Goal: Task Accomplishment & Management: Manage account settings

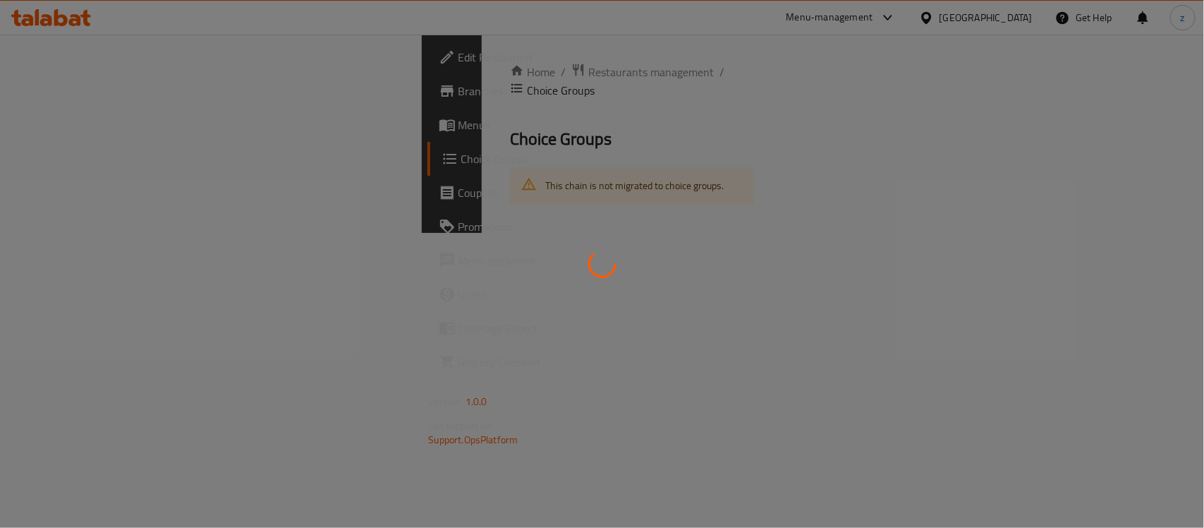
click at [950, 19] on div at bounding box center [602, 264] width 1204 height 528
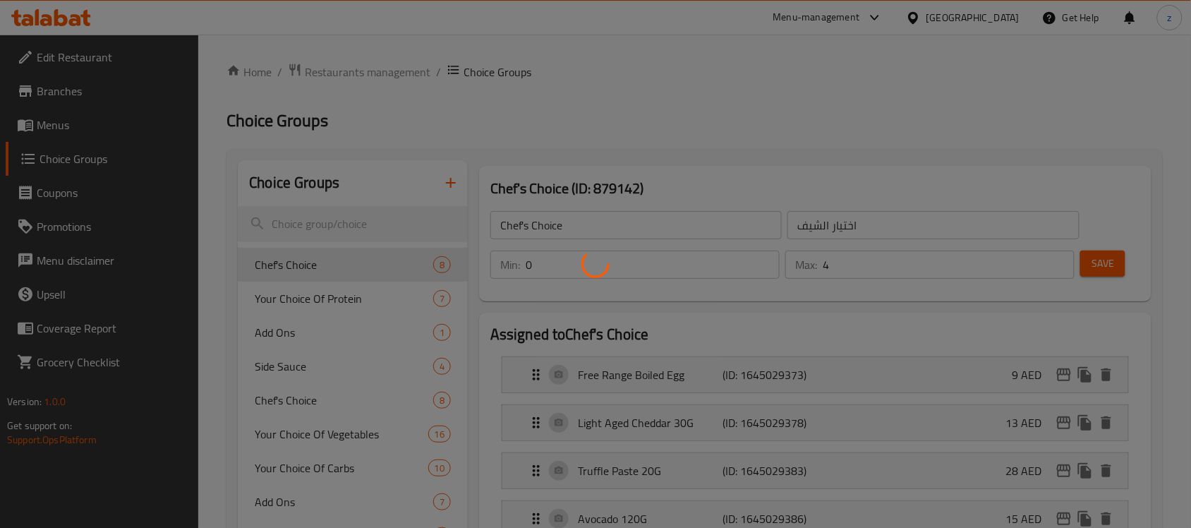
click at [64, 127] on div at bounding box center [595, 264] width 1191 height 528
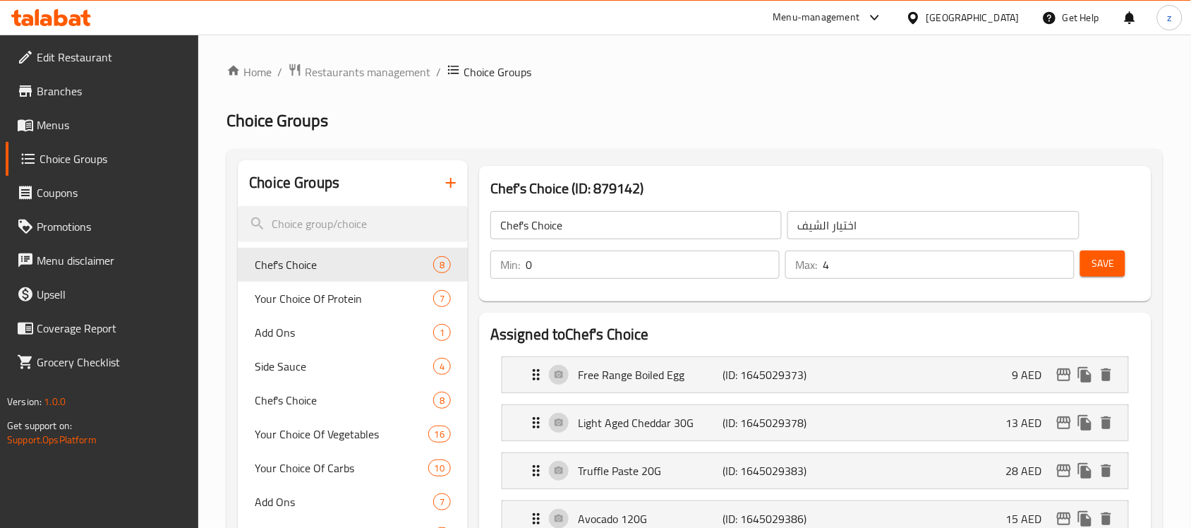
click at [75, 99] on span "Branches" at bounding box center [112, 91] width 151 height 17
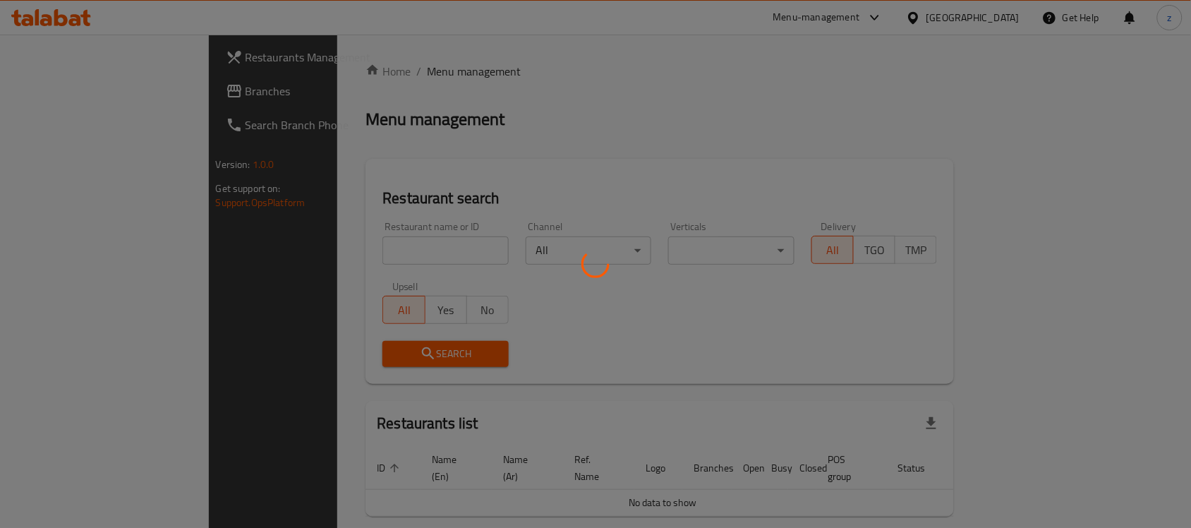
click at [74, 81] on div at bounding box center [595, 264] width 1191 height 528
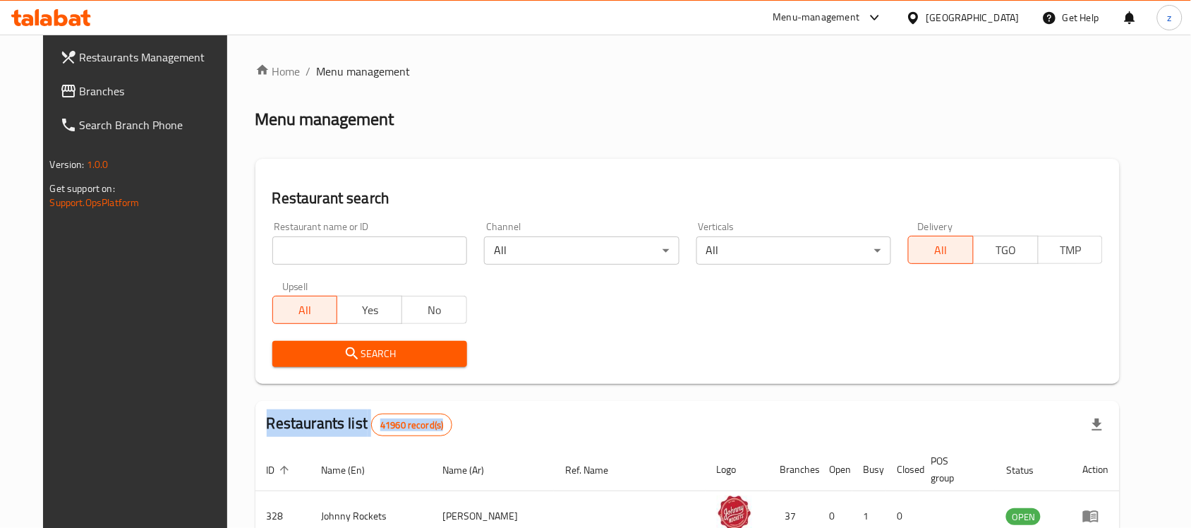
click at [80, 88] on span "Branches" at bounding box center [155, 91] width 151 height 17
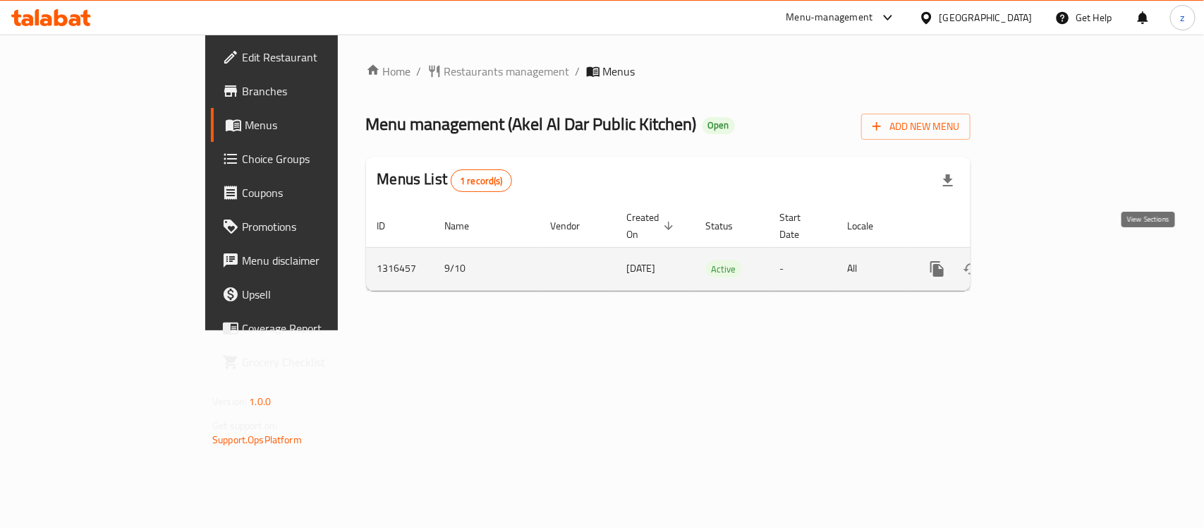
click at [1046, 262] on icon "enhanced table" at bounding box center [1039, 268] width 13 height 13
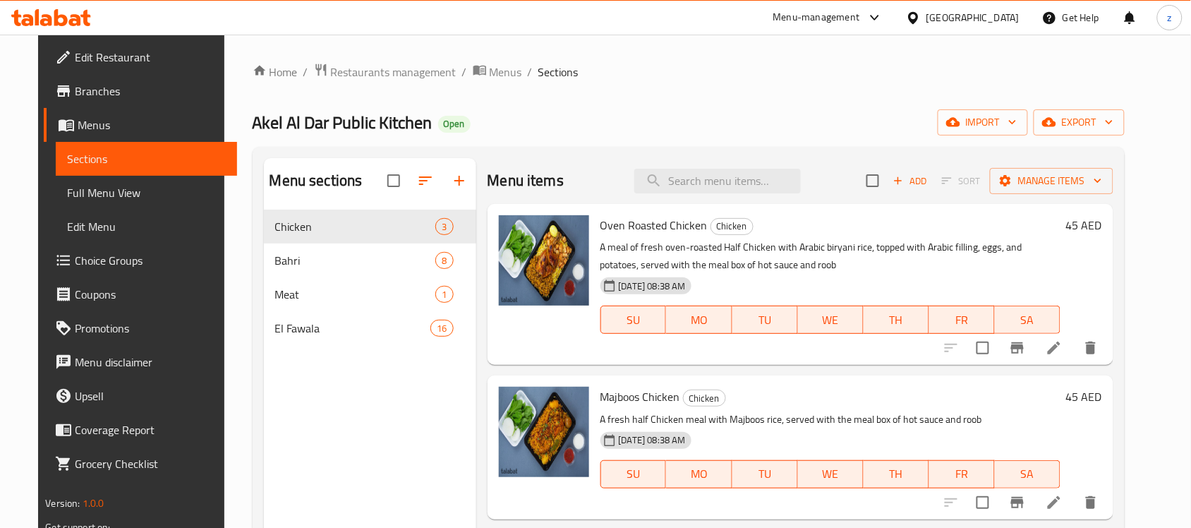
click at [79, 266] on span "Choice Groups" at bounding box center [150, 260] width 151 height 17
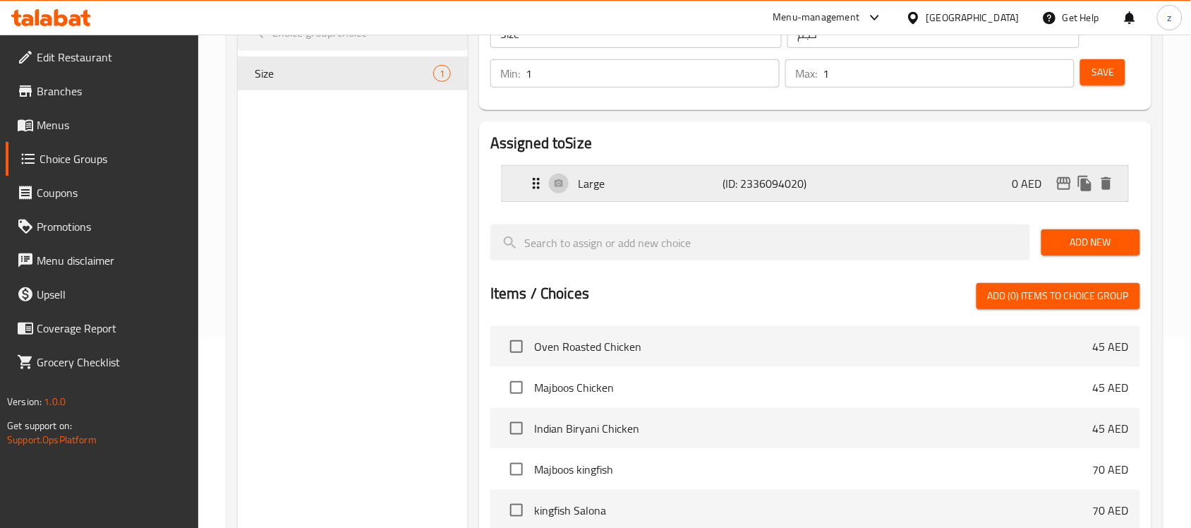
scroll to position [15, 0]
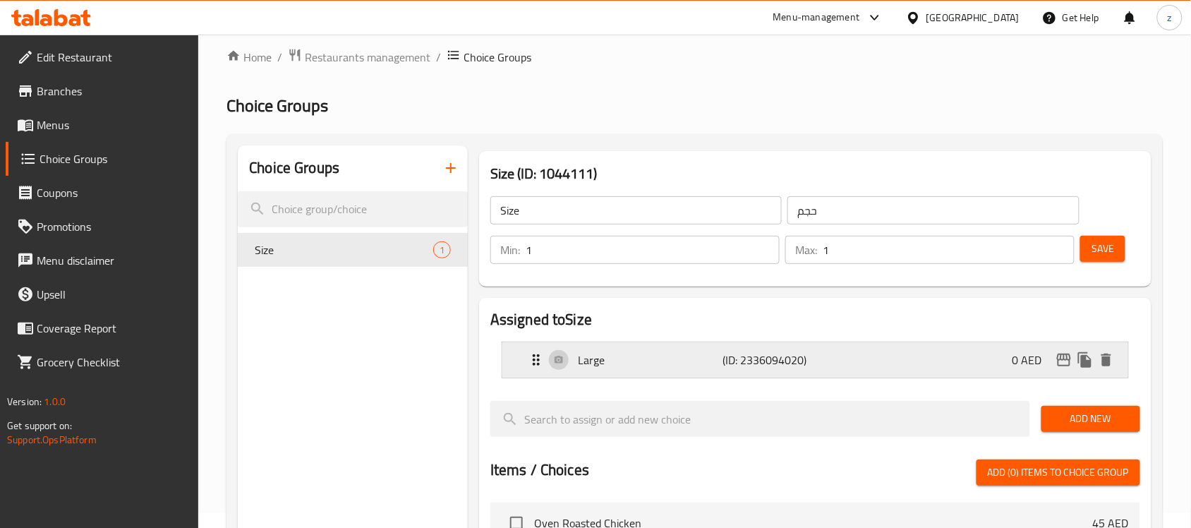
click at [563, 362] on div "Large (ID: 2336094020) 0 AED" at bounding box center [820, 359] width 584 height 35
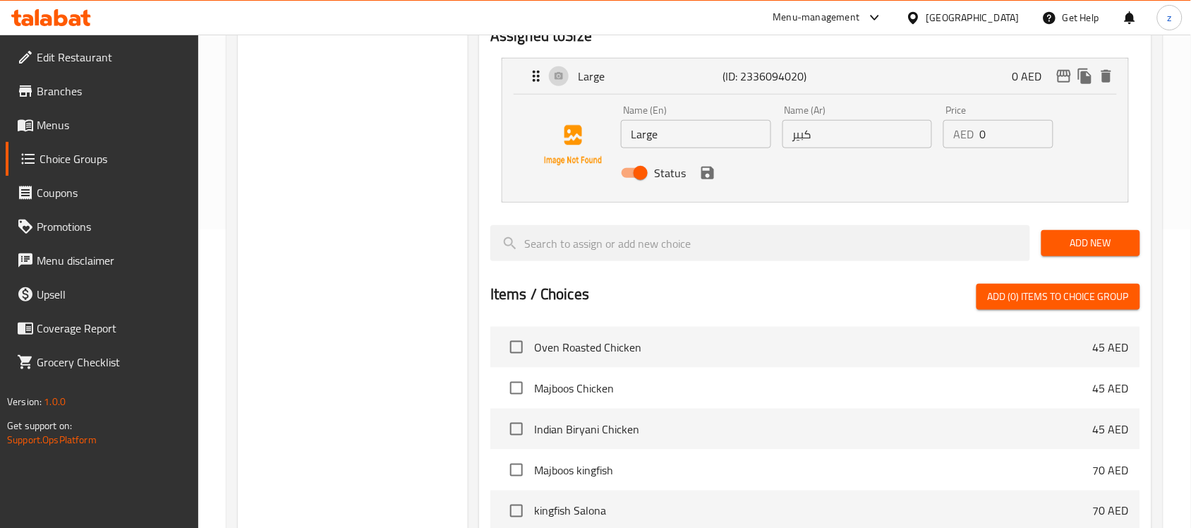
scroll to position [0, 0]
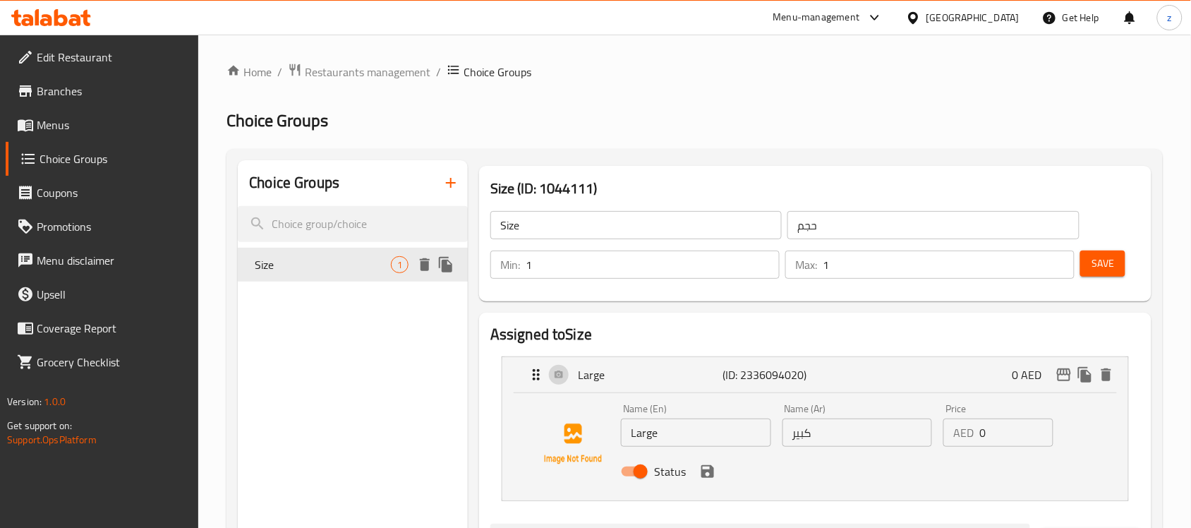
click at [322, 260] on span "Size" at bounding box center [323, 264] width 136 height 17
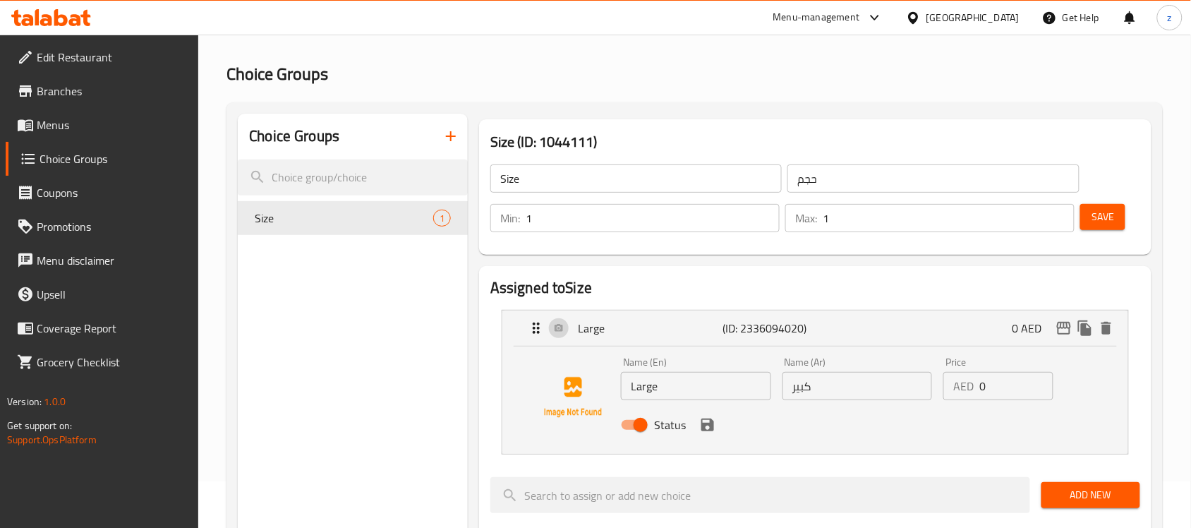
scroll to position [88, 0]
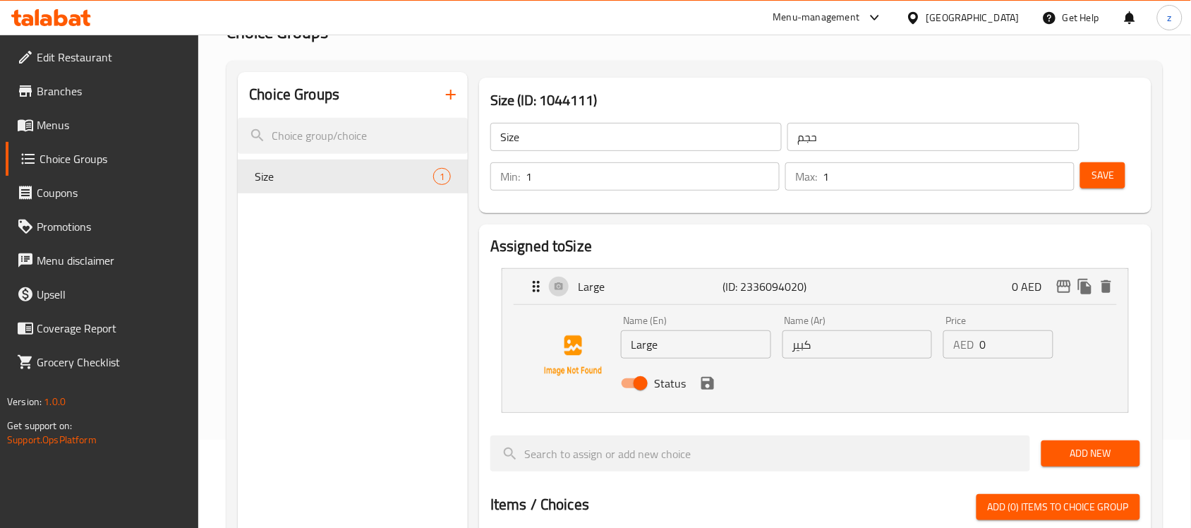
click at [840, 16] on div "Menu-management" at bounding box center [816, 17] width 87 height 17
click at [753, 68] on div "All Plugins" at bounding box center [779, 63] width 212 height 32
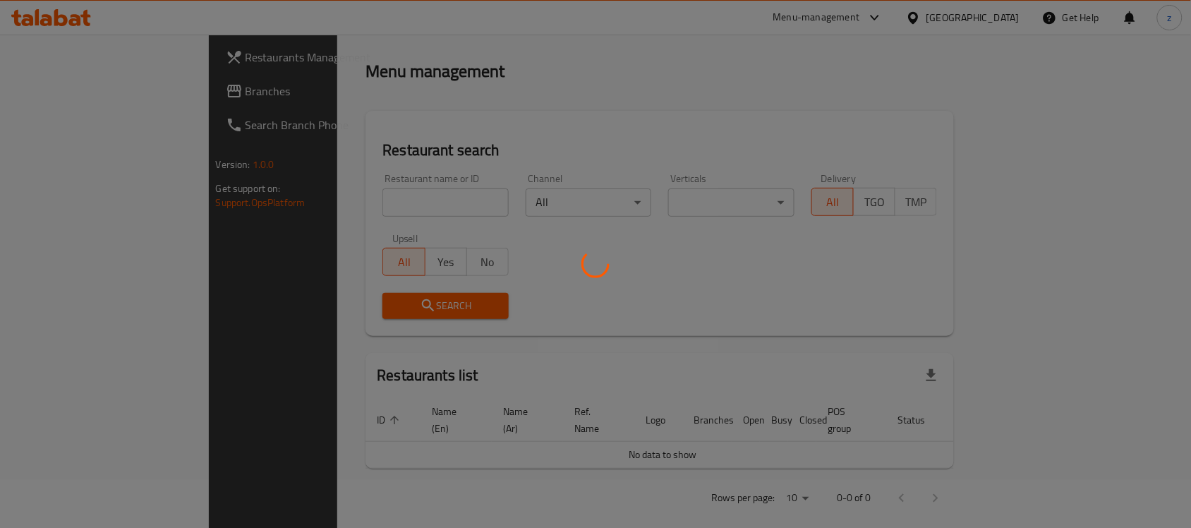
scroll to position [48, 0]
click at [157, 87] on div at bounding box center [595, 264] width 1191 height 528
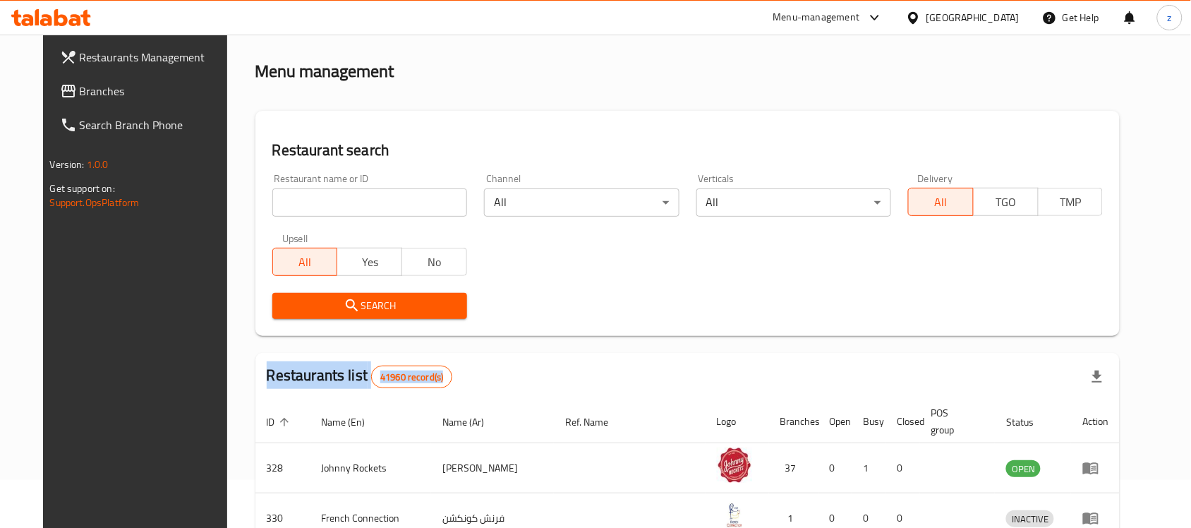
click at [125, 93] on span "Branches" at bounding box center [155, 91] width 151 height 17
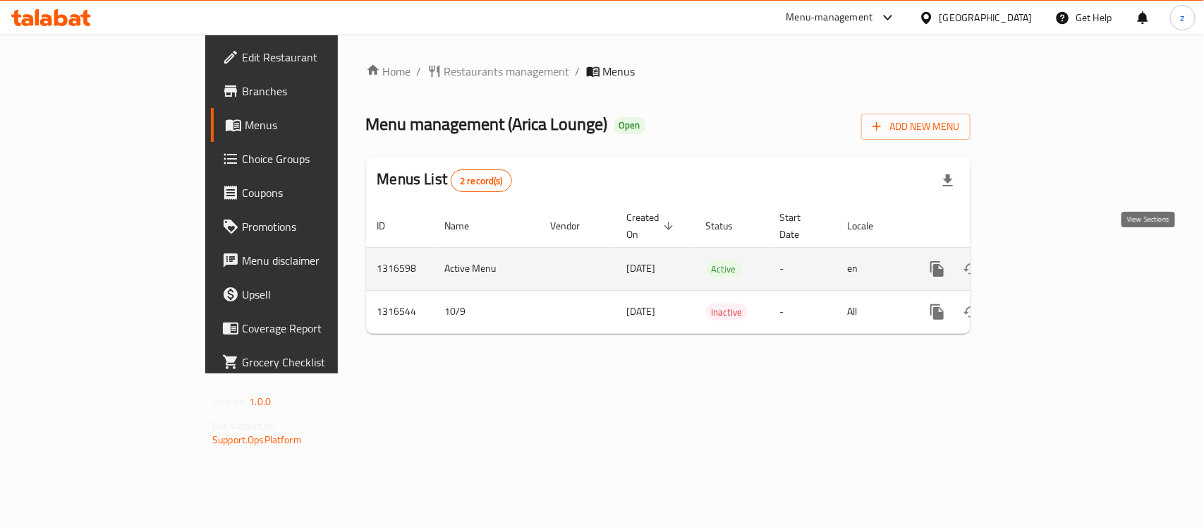
click at [1056, 252] on link "enhanced table" at bounding box center [1039, 269] width 34 height 34
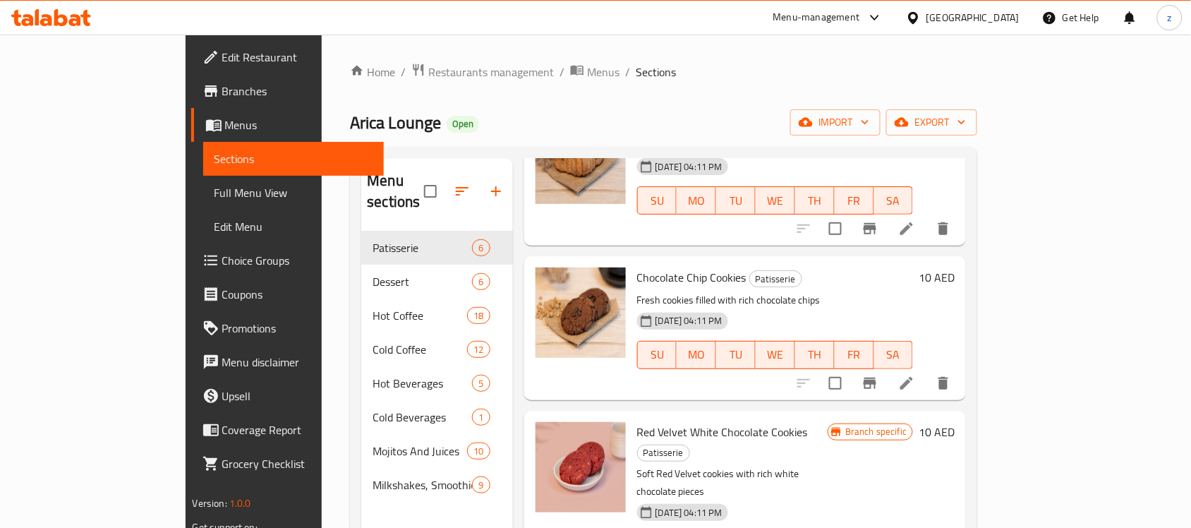
click at [222, 259] on span "Choice Groups" at bounding box center [297, 260] width 151 height 17
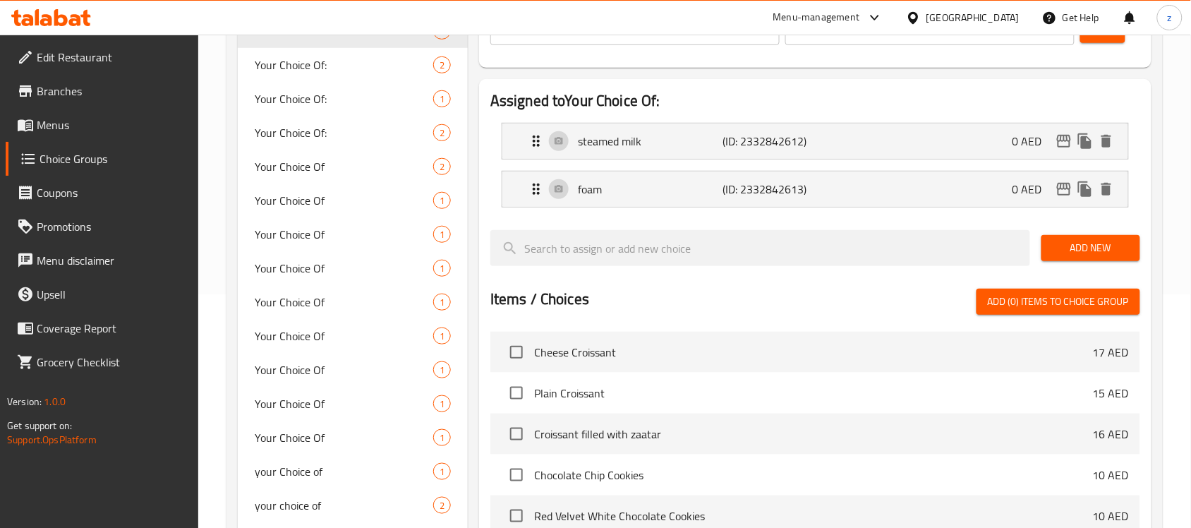
scroll to position [265, 0]
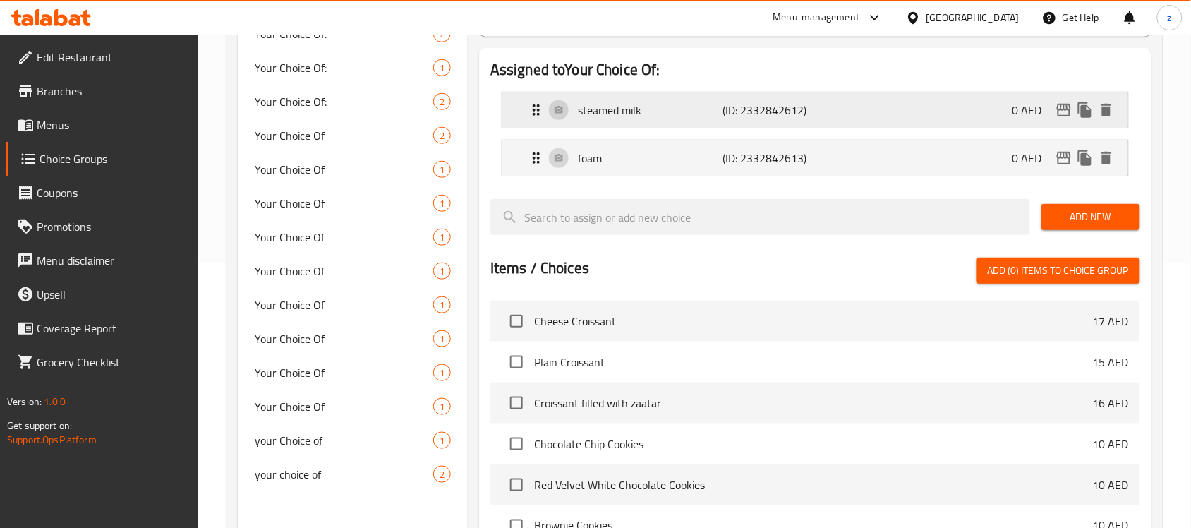
click at [658, 117] on p "steamed milk" at bounding box center [650, 110] width 145 height 17
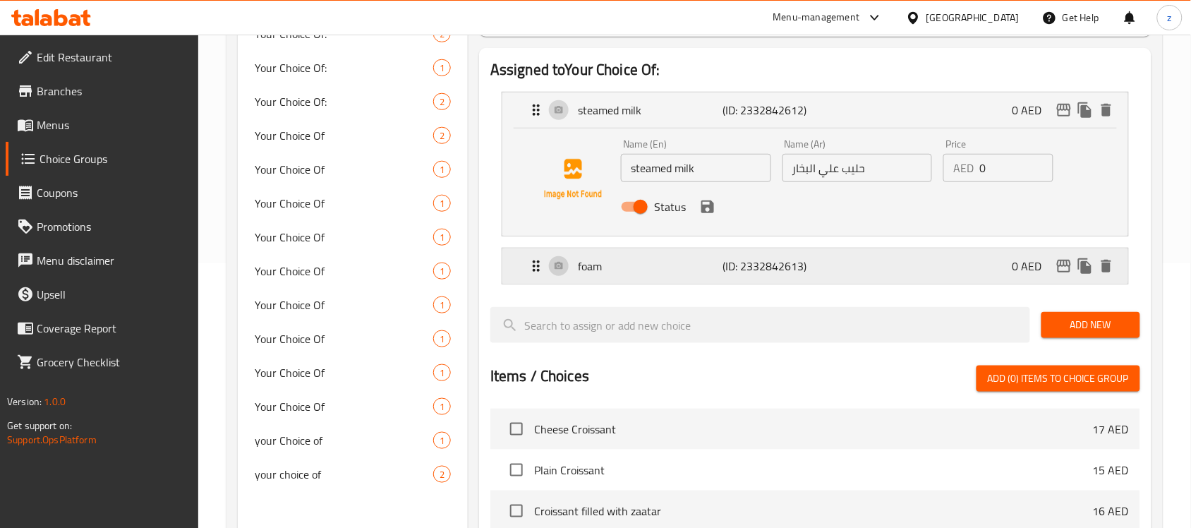
click at [681, 272] on p "foam" at bounding box center [650, 266] width 145 height 17
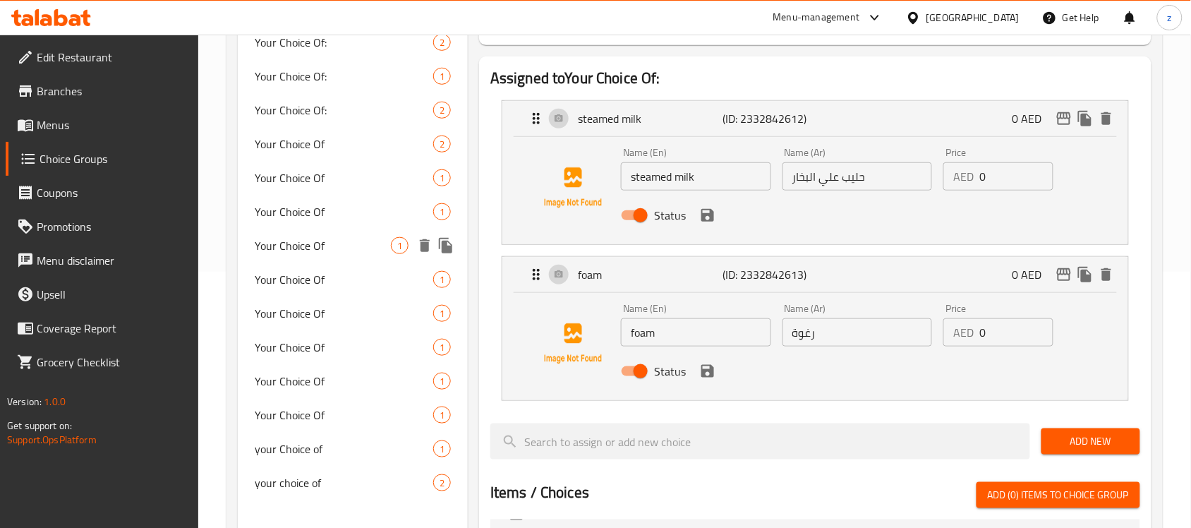
scroll to position [88, 0]
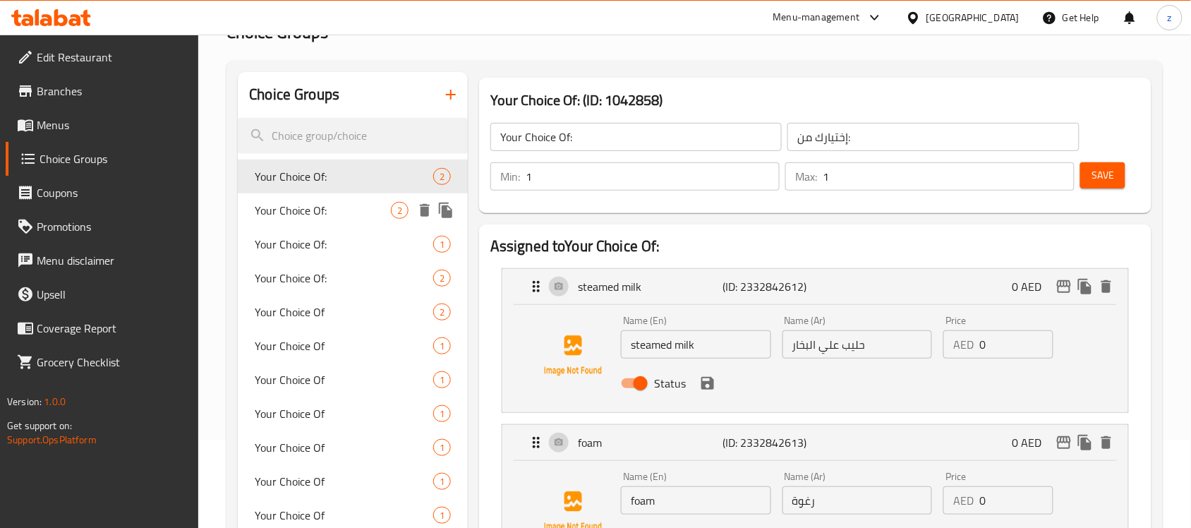
click at [287, 202] on span "Your Choice Of:" at bounding box center [323, 210] width 136 height 17
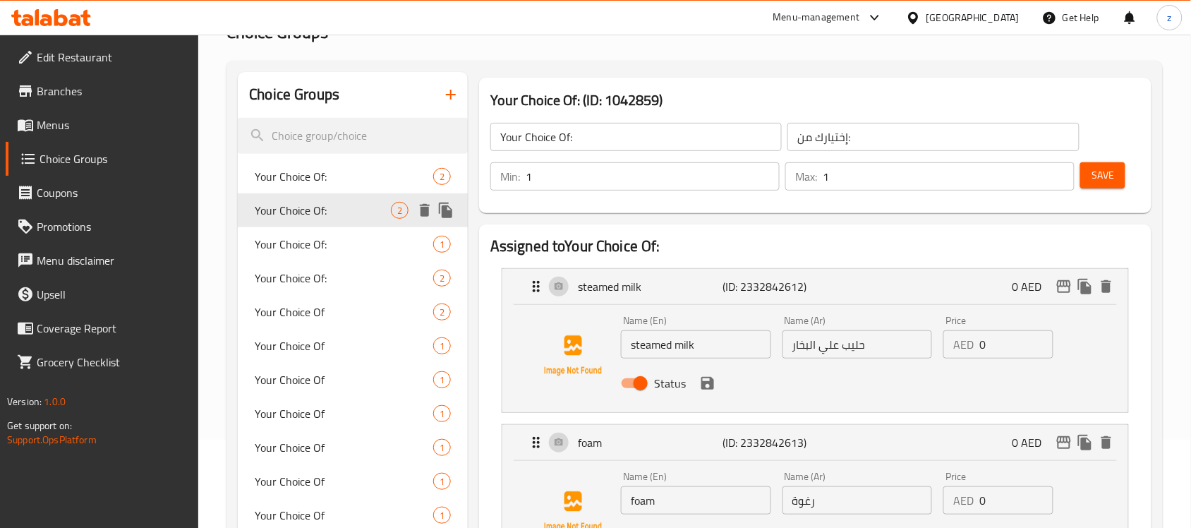
type input "0"
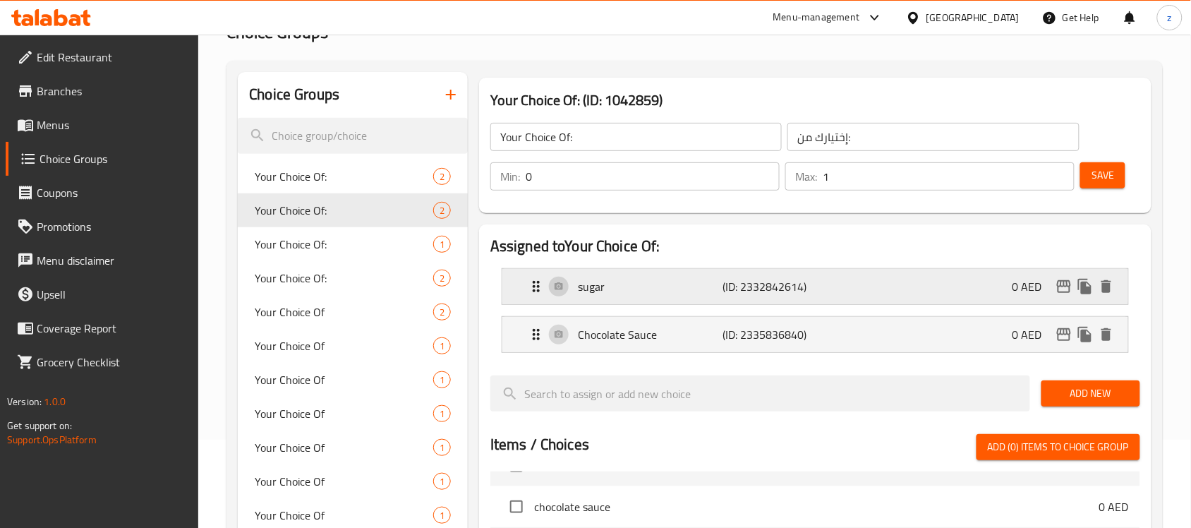
click at [651, 288] on p "sugar" at bounding box center [650, 286] width 145 height 17
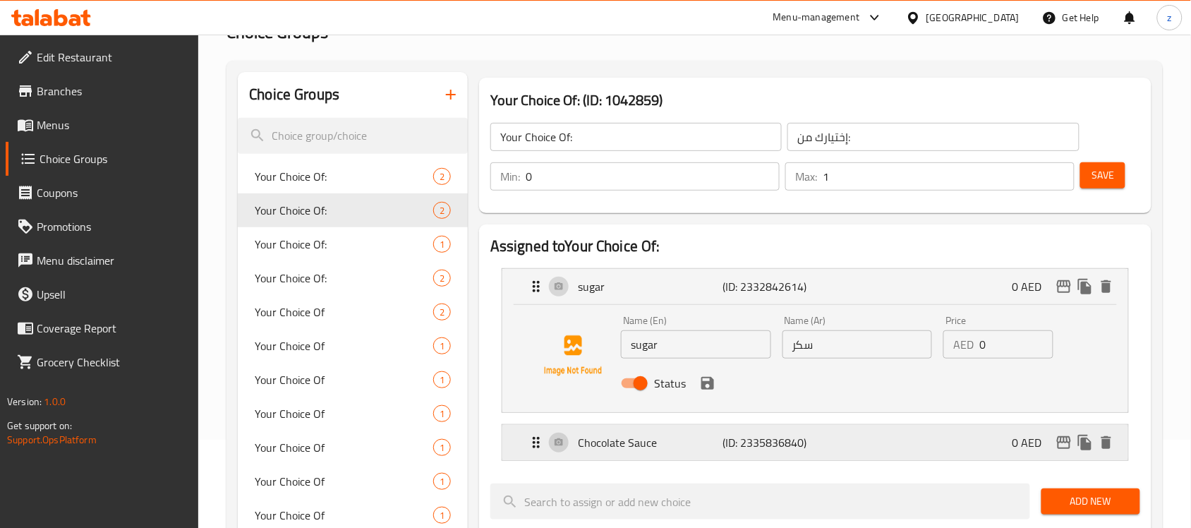
click at [632, 441] on p "Chocolate Sauce" at bounding box center [650, 442] width 145 height 17
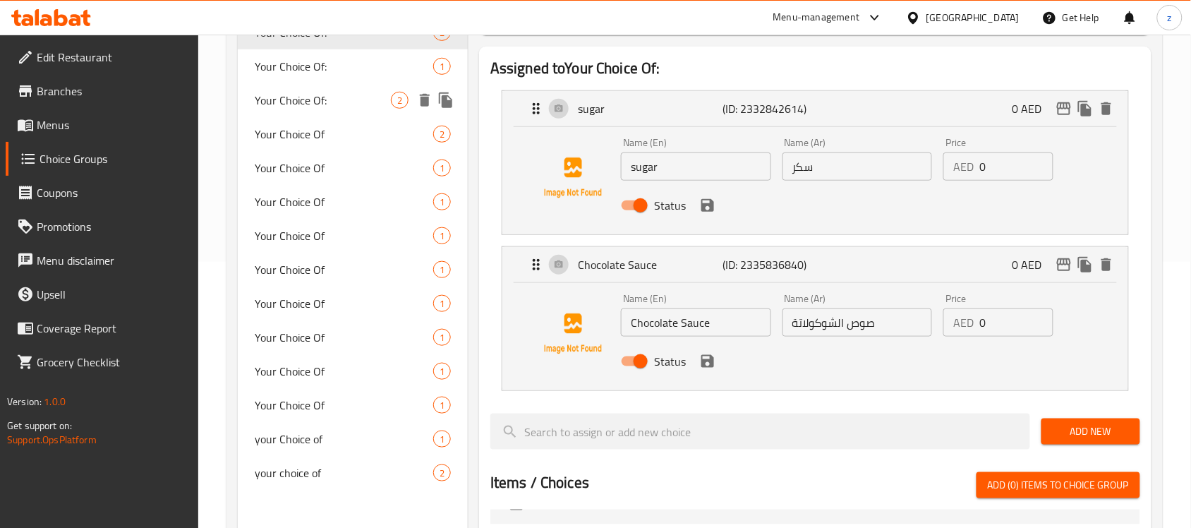
scroll to position [353, 0]
